Goal: Information Seeking & Learning: Find specific fact

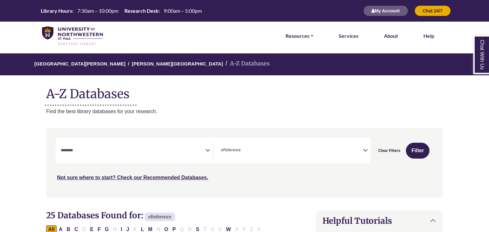
select select "Database Subject Filter"
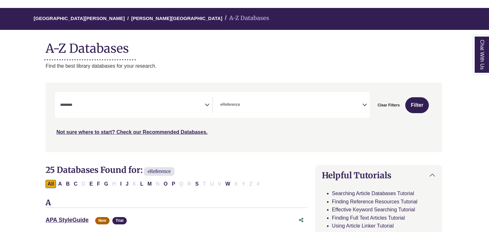
scroll to position [46, 1]
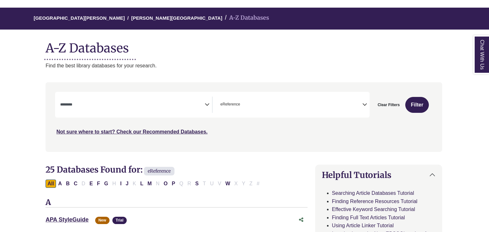
click at [203, 108] on textarea "Search" at bounding box center [132, 105] width 144 height 5
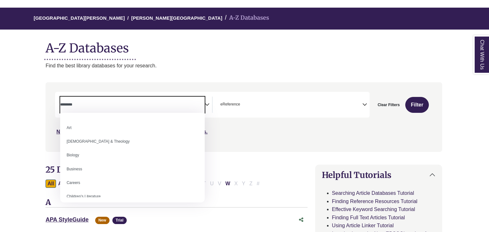
scroll to position [0, 0]
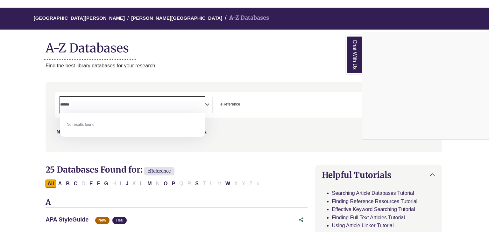
type textarea "******"
click at [244, 134] on div "Chat With Us" at bounding box center [244, 116] width 489 height 232
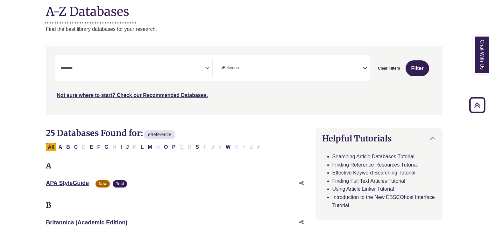
scroll to position [0, 13]
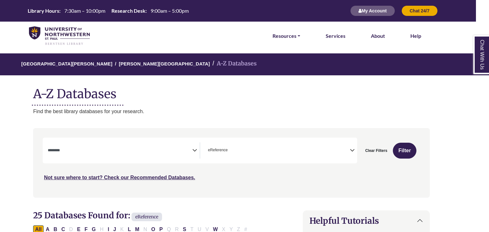
click at [353, 150] on icon "Search filters" at bounding box center [352, 150] width 5 height 10
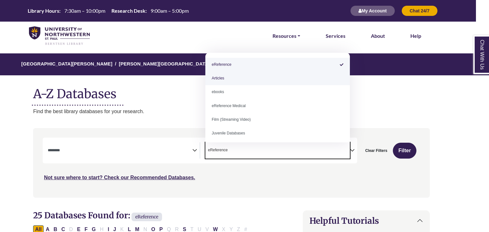
select select "*****"
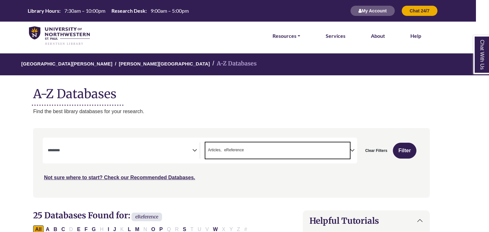
type textarea "**********"
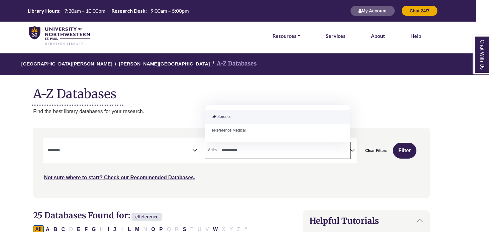
click at [264, 172] on div "Not sure where to start? Check our Recommended Databases." at bounding box center [184, 175] width 283 height 13
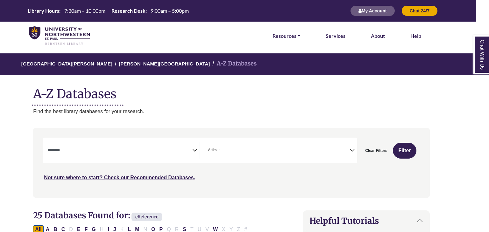
click at [185, 147] on span "Search filters" at bounding box center [120, 149] width 144 height 5
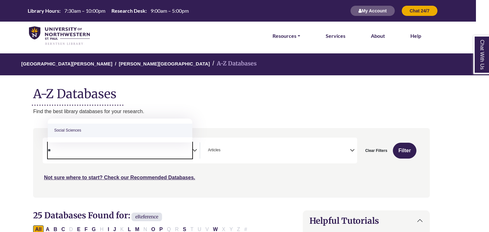
type textarea "*"
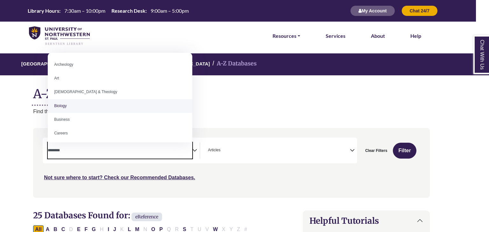
click at [268, 99] on h1 "A-Z Databases" at bounding box center [231, 91] width 397 height 19
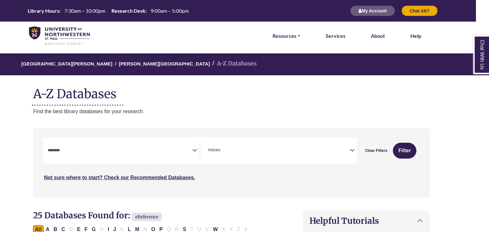
click at [193, 145] on icon "Search filters" at bounding box center [194, 150] width 5 height 10
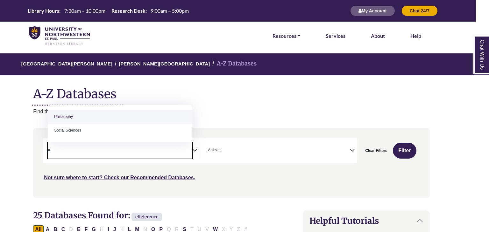
type textarea "*"
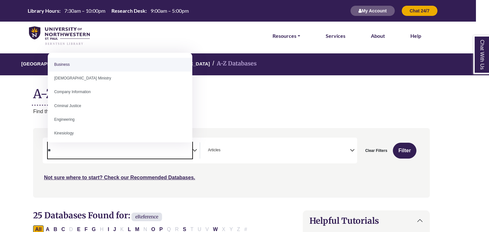
type textarea "*"
click at [233, 81] on div "[GEOGRAPHIC_DATA][PERSON_NAME] A-Z Databases A-Z Databases Find the best librar…" at bounding box center [232, 84] width 416 height 62
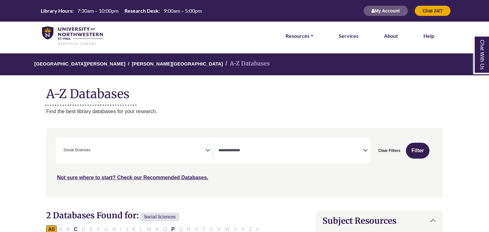
select select "Database Types Filter"
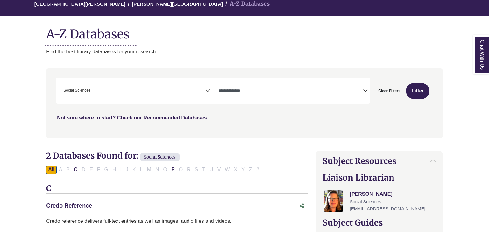
scroll to position [63, 0]
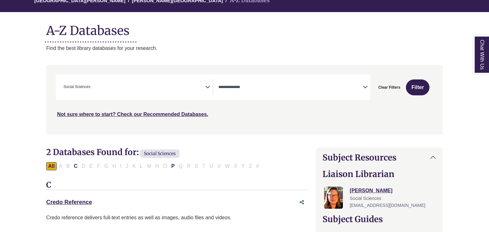
click at [338, 81] on span "Search filters" at bounding box center [290, 87] width 144 height 16
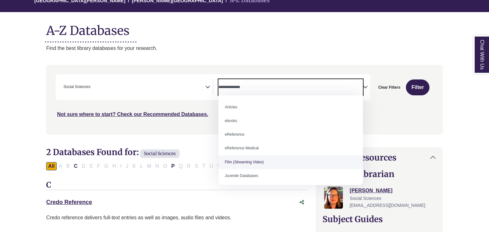
click at [190, 133] on nav "**********" at bounding box center [244, 99] width 397 height 69
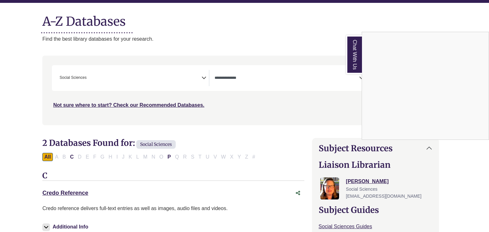
scroll to position [72, 4]
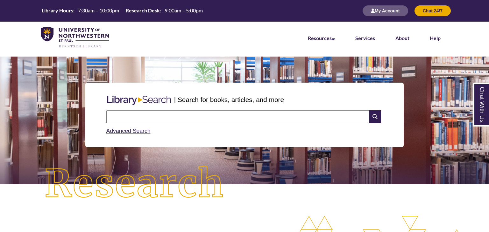
click at [181, 118] on input "text" at bounding box center [237, 116] width 263 height 13
click at [377, 116] on icon at bounding box center [375, 116] width 12 height 13
click at [130, 131] on link "Advanced Search" at bounding box center [128, 131] width 44 height 6
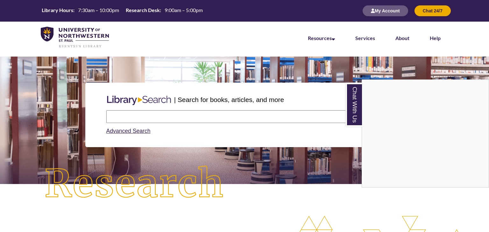
click at [235, 114] on div "Chat With Us" at bounding box center [244, 116] width 489 height 232
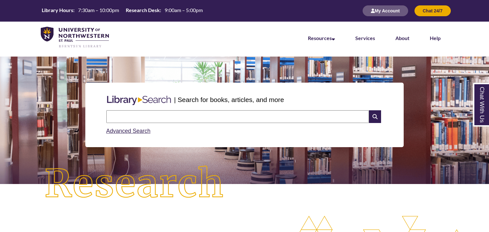
click at [235, 114] on input "text" at bounding box center [237, 116] width 263 height 13
type input "******"
